Goal: Ask a question: Seek information or help from site administrators or community

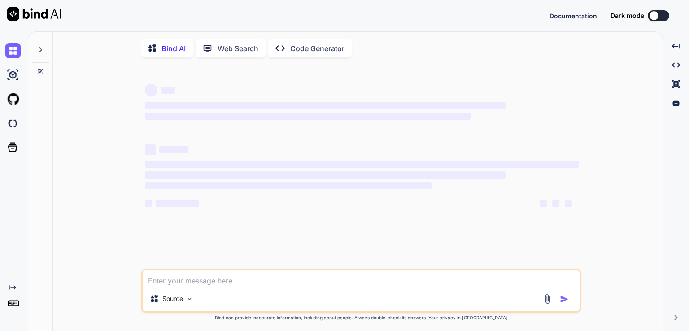
type textarea "When open date for railway ticket booking of [DATE]"
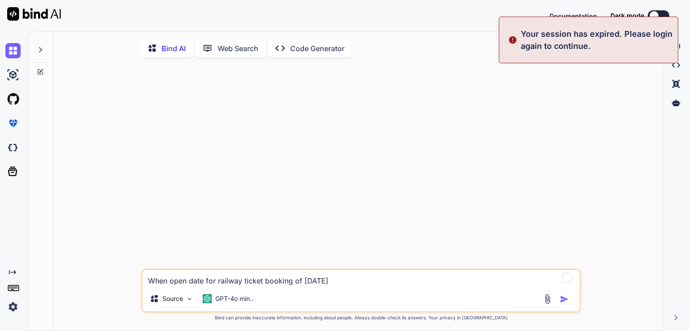
type textarea "x"
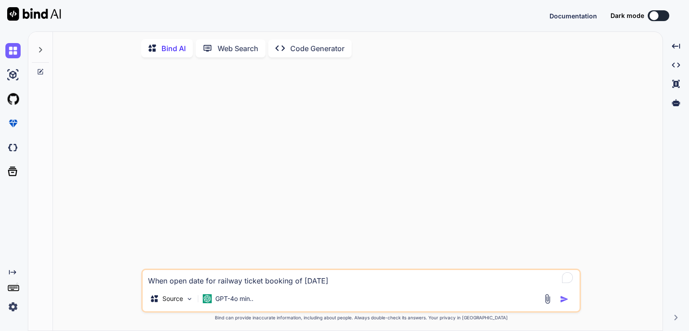
type textarea "When open date for railway ticket booking of [DATE]"
click at [454, 32] on div "Bind AI Web Search Created with Pixso. Code Generator When open date for railwa…" at bounding box center [358, 182] width 610 height 300
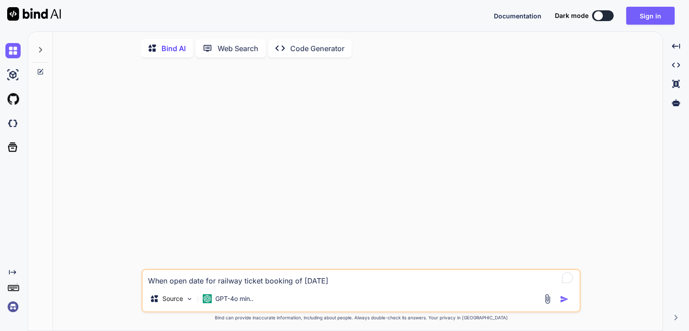
click at [360, 280] on textarea "When open date for railway ticket booking of [DATE]" at bounding box center [361, 278] width 437 height 16
click at [567, 297] on img "button" at bounding box center [564, 299] width 9 height 9
type textarea "x"
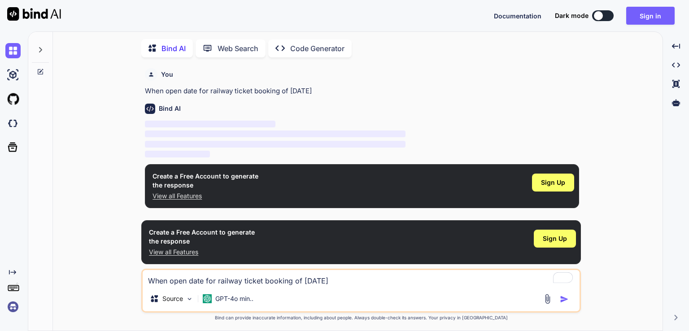
scroll to position [3, 0]
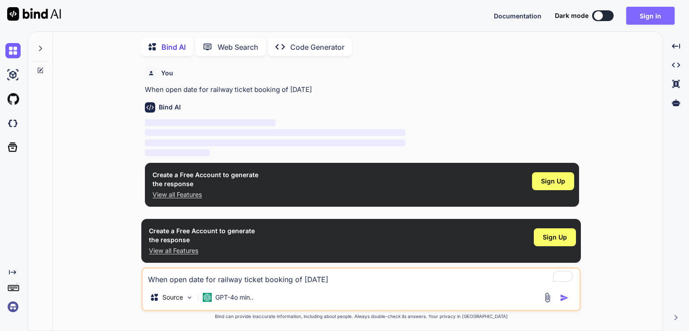
click at [647, 14] on button "Sign in" at bounding box center [650, 16] width 48 height 18
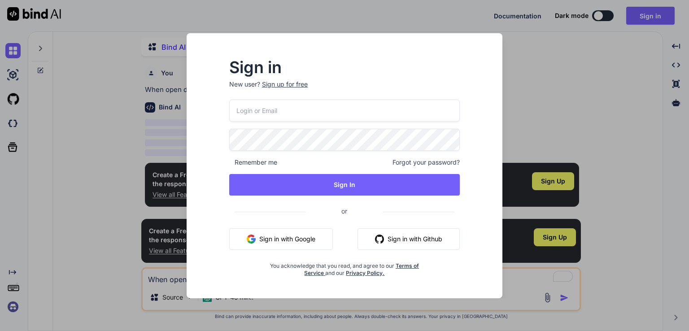
type input "[EMAIL_ADDRESS][DOMAIN_NAME]"
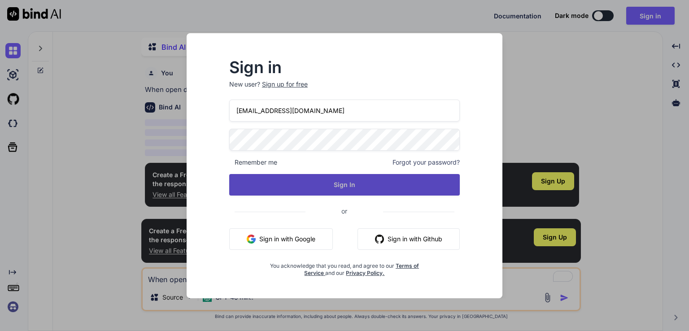
click at [325, 179] on button "Sign In" at bounding box center [344, 185] width 231 height 22
click at [336, 183] on button "Sign In" at bounding box center [344, 185] width 231 height 22
